Goal: Obtain resource: Obtain resource

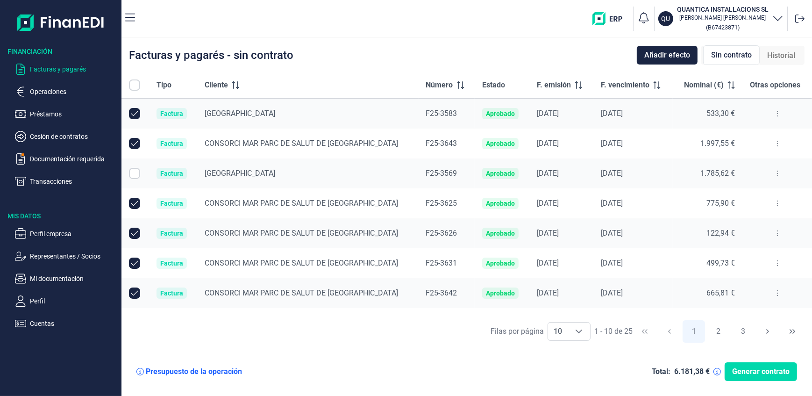
scroll to position [82, 0]
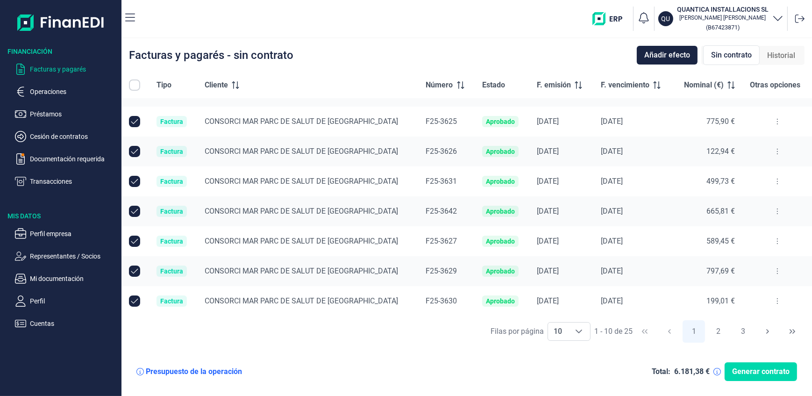
click at [133, 120] on input "Row Unselected null" at bounding box center [134, 121] width 11 height 11
checkbox input "false"
click at [135, 150] on input "Row Unselected null" at bounding box center [134, 151] width 11 height 11
checkbox input "false"
click at [132, 181] on input "Row Unselected null" at bounding box center [134, 181] width 11 height 11
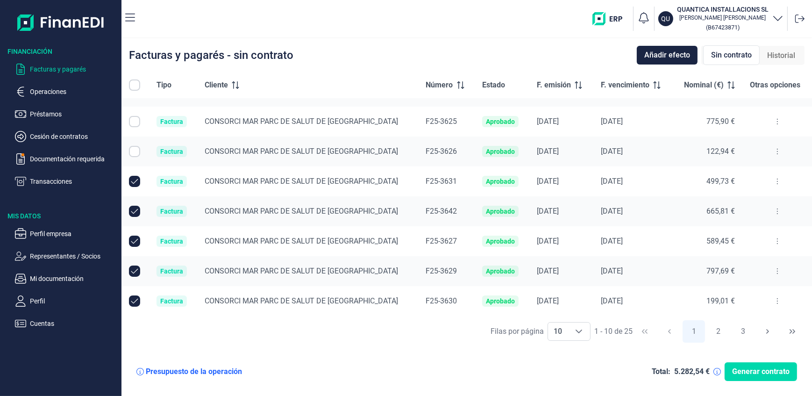
checkbox input "false"
click at [130, 206] on input "Row Unselected null" at bounding box center [134, 211] width 11 height 11
checkbox input "false"
click at [137, 239] on input "Row Unselected null" at bounding box center [134, 241] width 11 height 11
checkbox input "false"
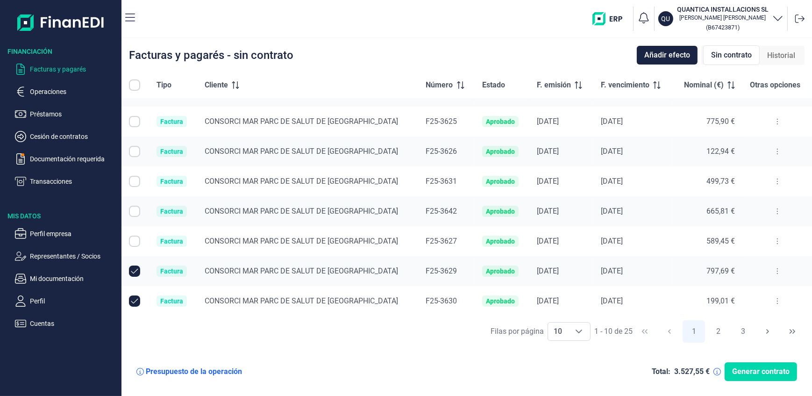
click at [131, 270] on input "Row Unselected null" at bounding box center [134, 270] width 11 height 11
checkbox input "false"
click at [134, 300] on input "Row Unselected null" at bounding box center [134, 300] width 11 height 11
checkbox input "false"
click at [33, 159] on p "Documentación requerida" at bounding box center [74, 158] width 88 height 11
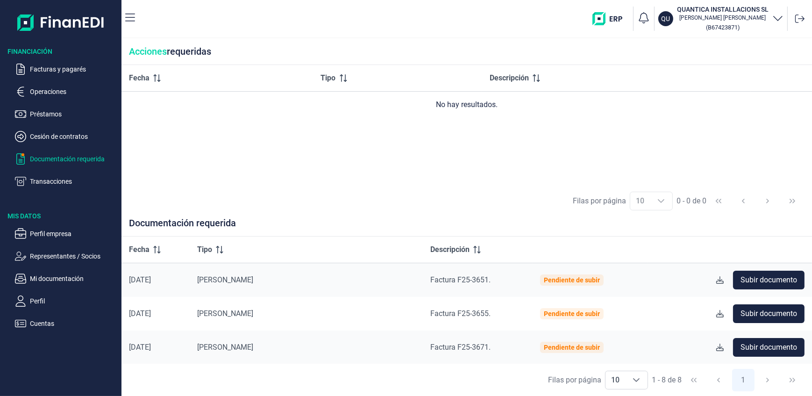
click at [231, 280] on span "[PERSON_NAME]" at bounding box center [225, 279] width 56 height 9
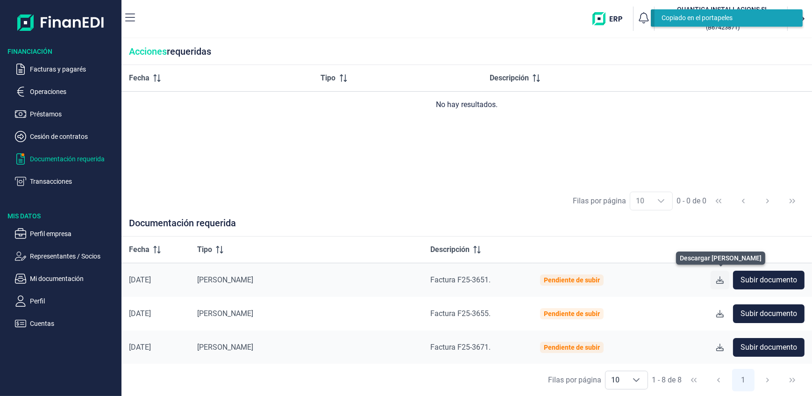
click at [716, 280] on icon at bounding box center [719, 279] width 7 height 7
